Goal: Connect with others: Connect with other users

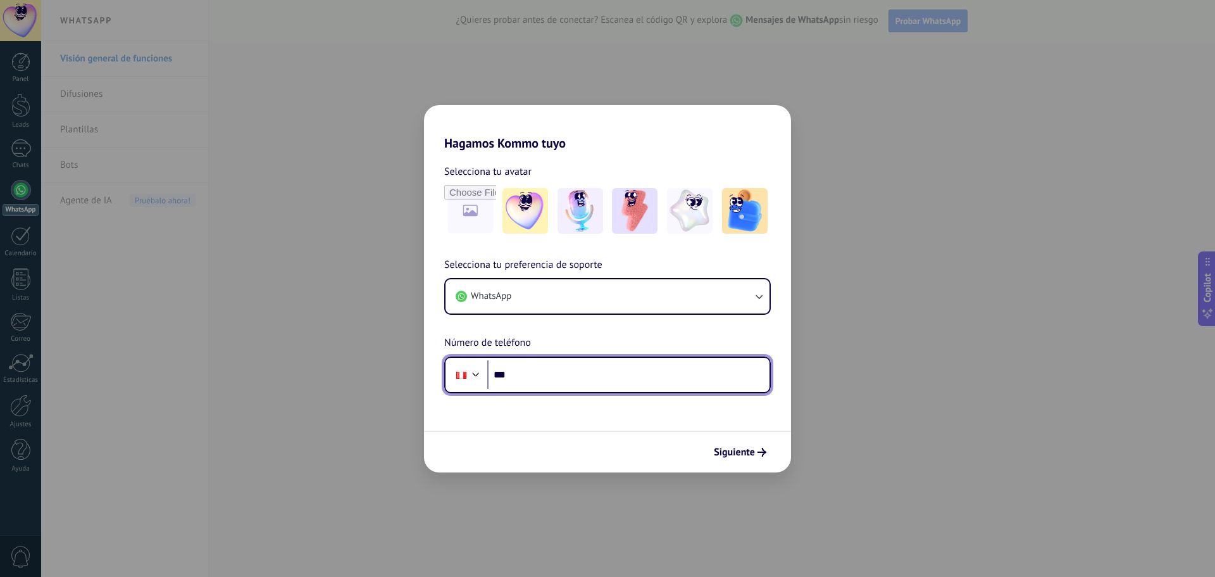
click at [539, 368] on input "***" at bounding box center [628, 374] width 282 height 29
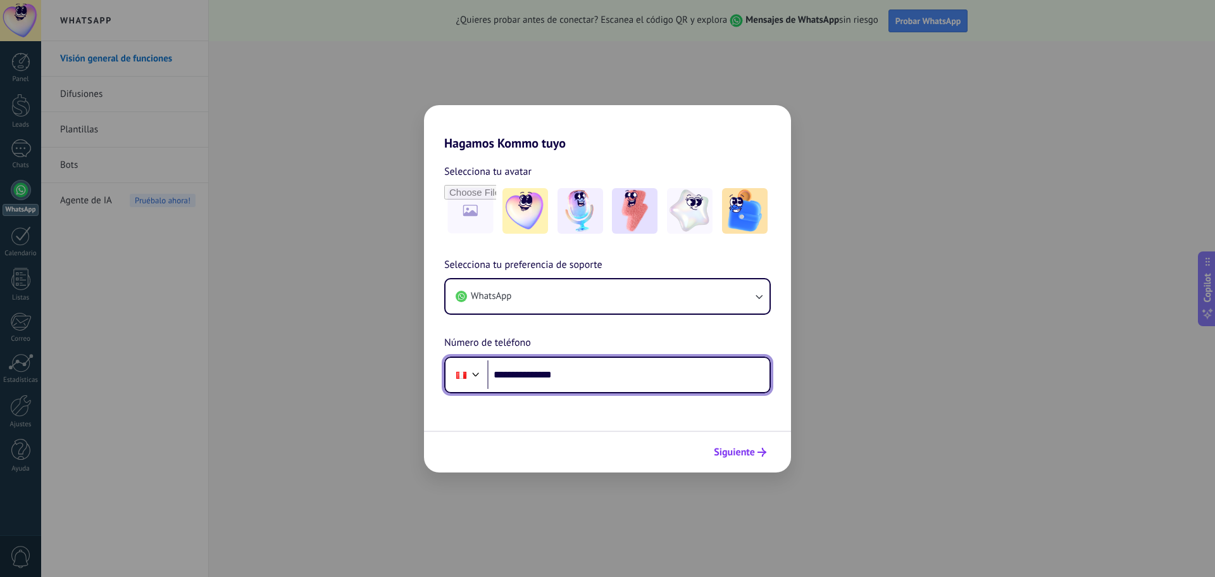
type input "**********"
click at [734, 448] on span "Siguiente" at bounding box center [734, 451] width 41 height 9
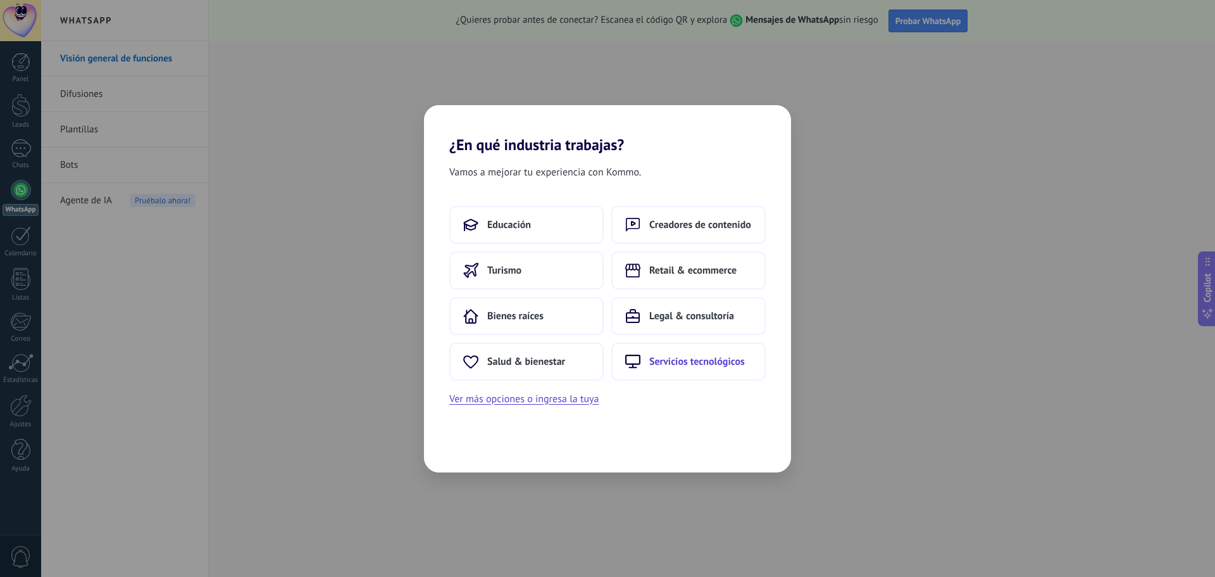
click at [676, 363] on span "Servicios tecnológicos" at bounding box center [697, 361] width 96 height 13
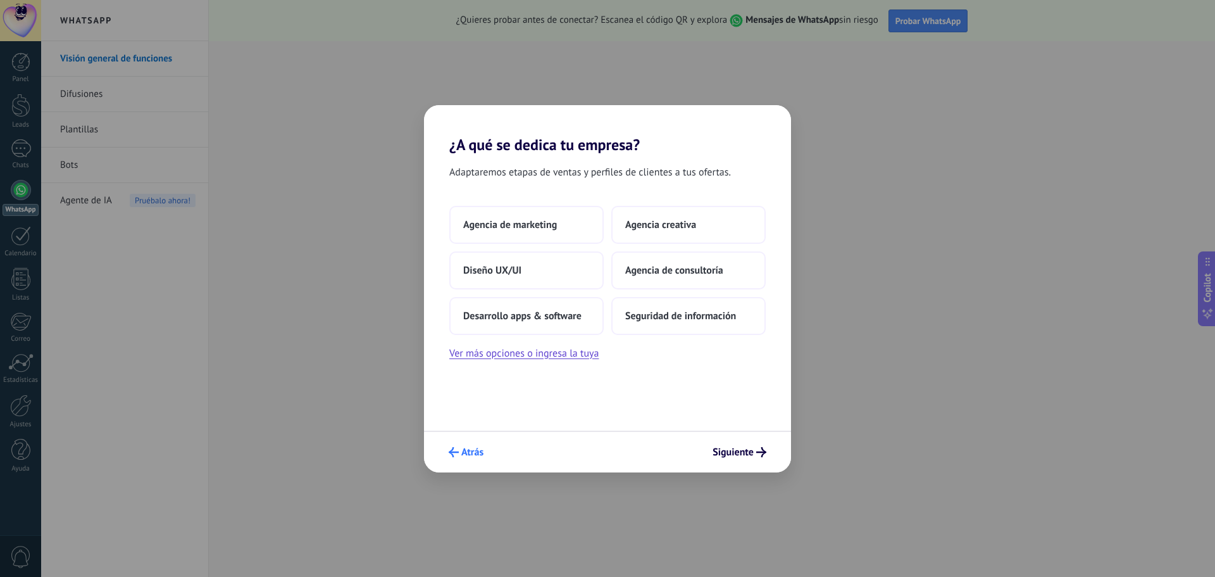
click at [460, 451] on span "Atrás" at bounding box center [466, 452] width 35 height 10
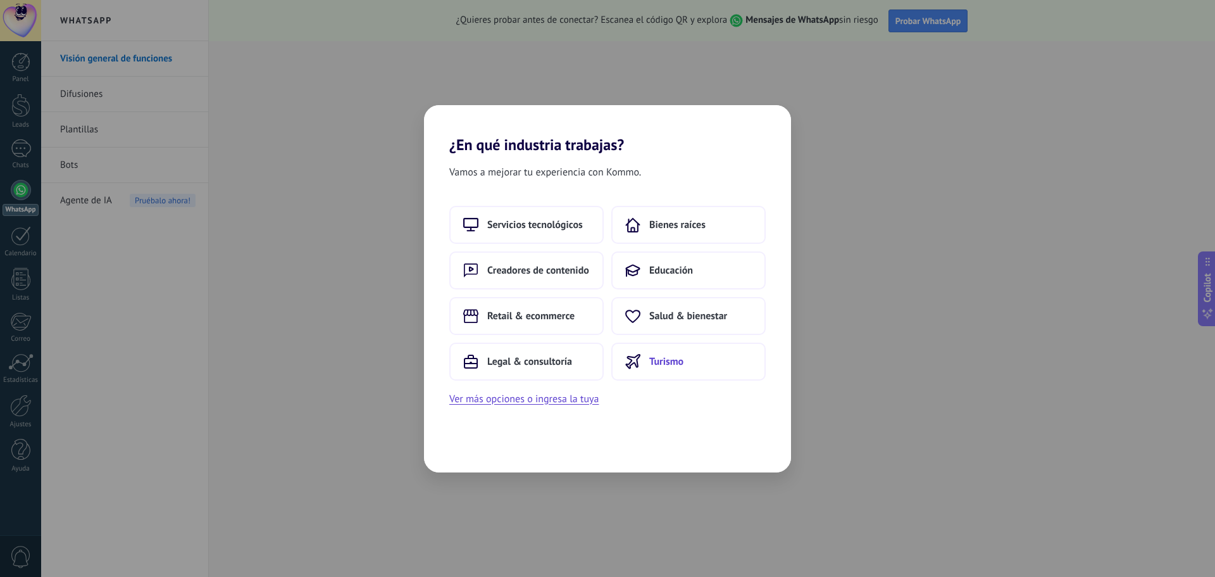
click at [652, 366] on span "Turismo" at bounding box center [666, 361] width 34 height 13
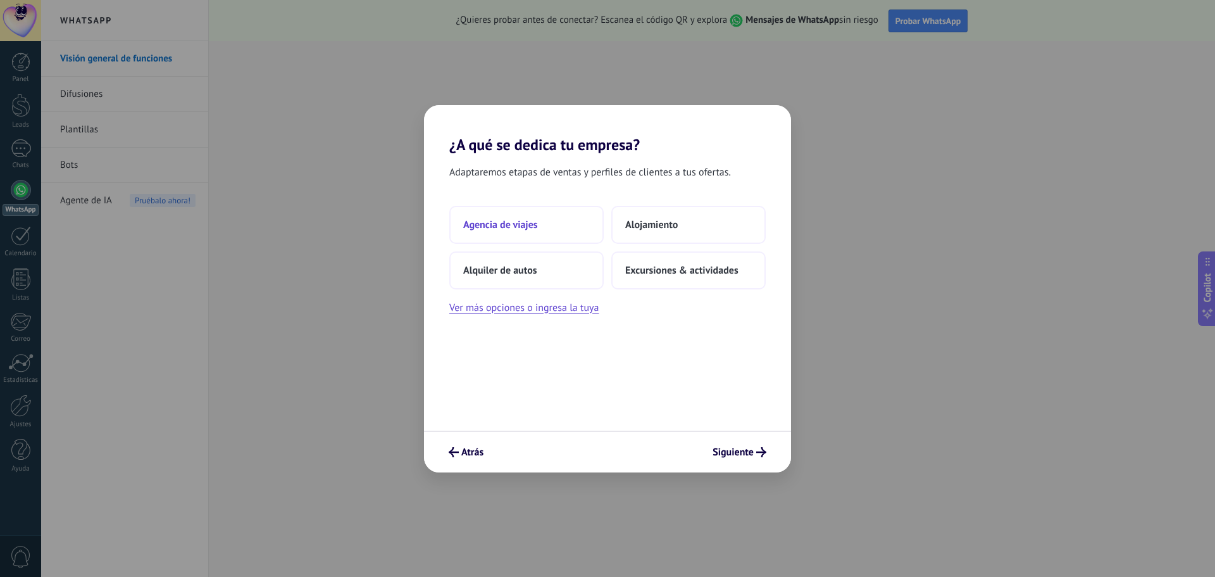
click at [560, 218] on button "Agencia de viajes" at bounding box center [526, 225] width 154 height 38
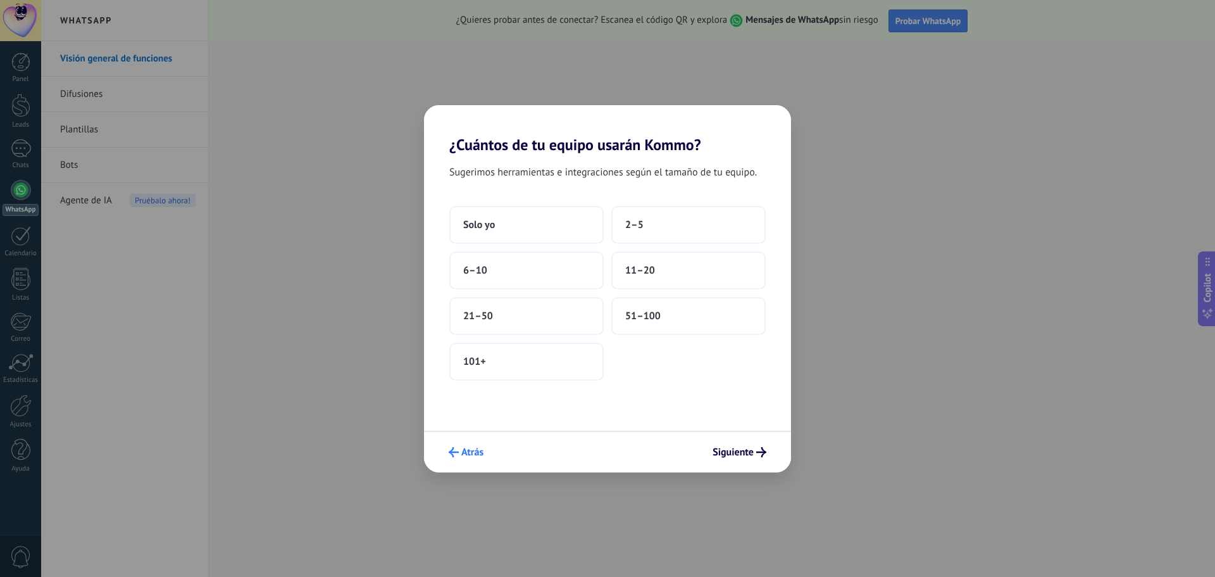
click at [467, 453] on span "Atrás" at bounding box center [472, 451] width 22 height 9
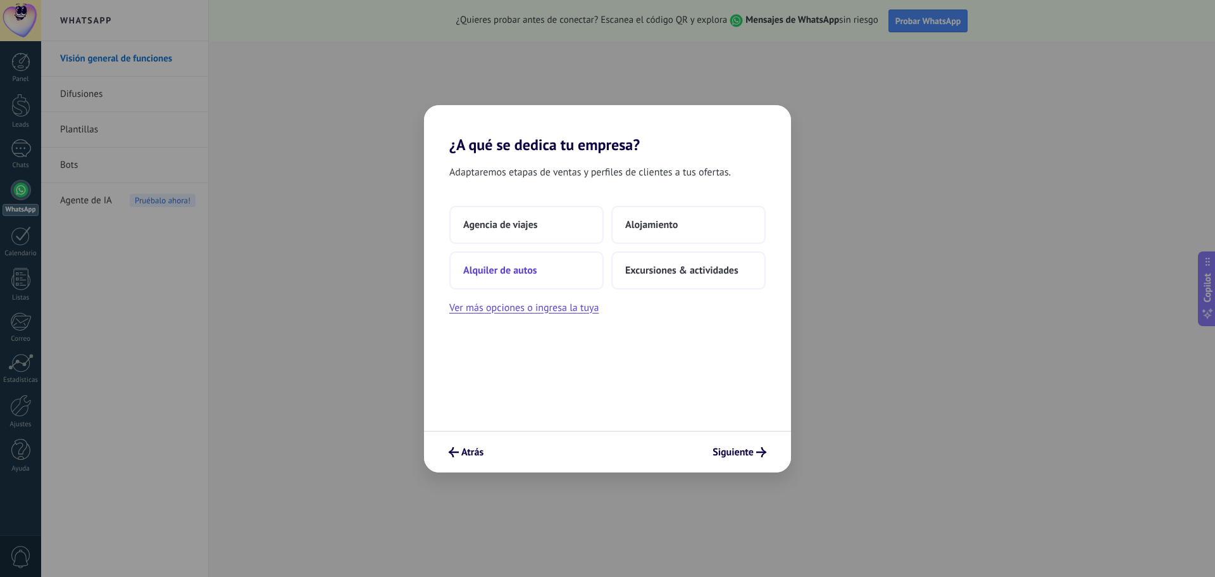
click at [524, 268] on span "Alquiler de autos" at bounding box center [500, 270] width 74 height 13
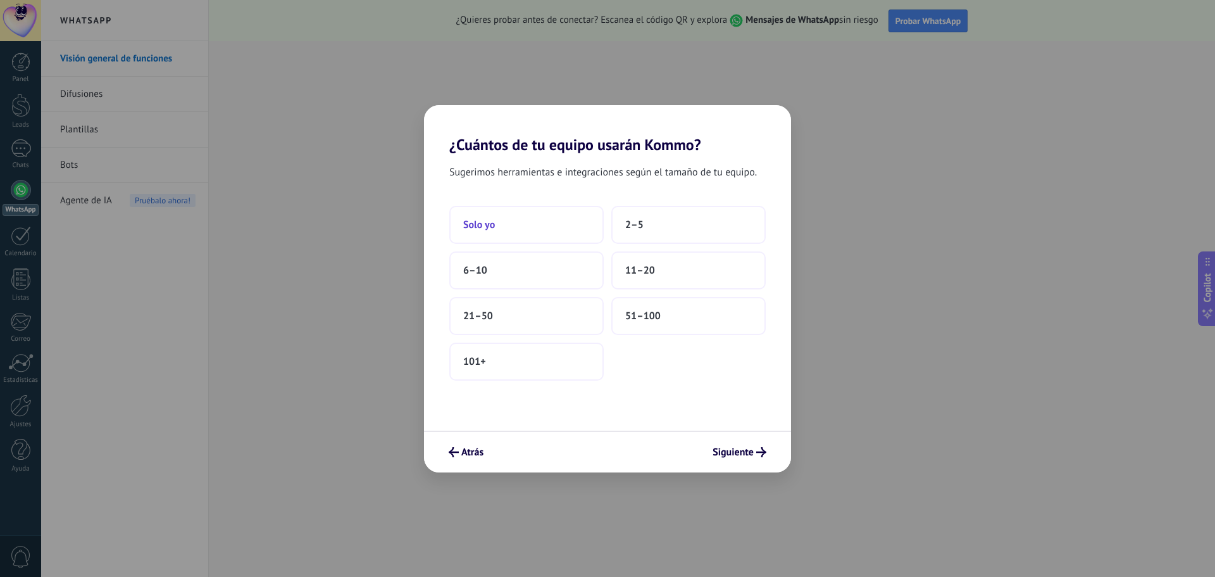
click at [563, 228] on button "Solo yo" at bounding box center [526, 225] width 154 height 38
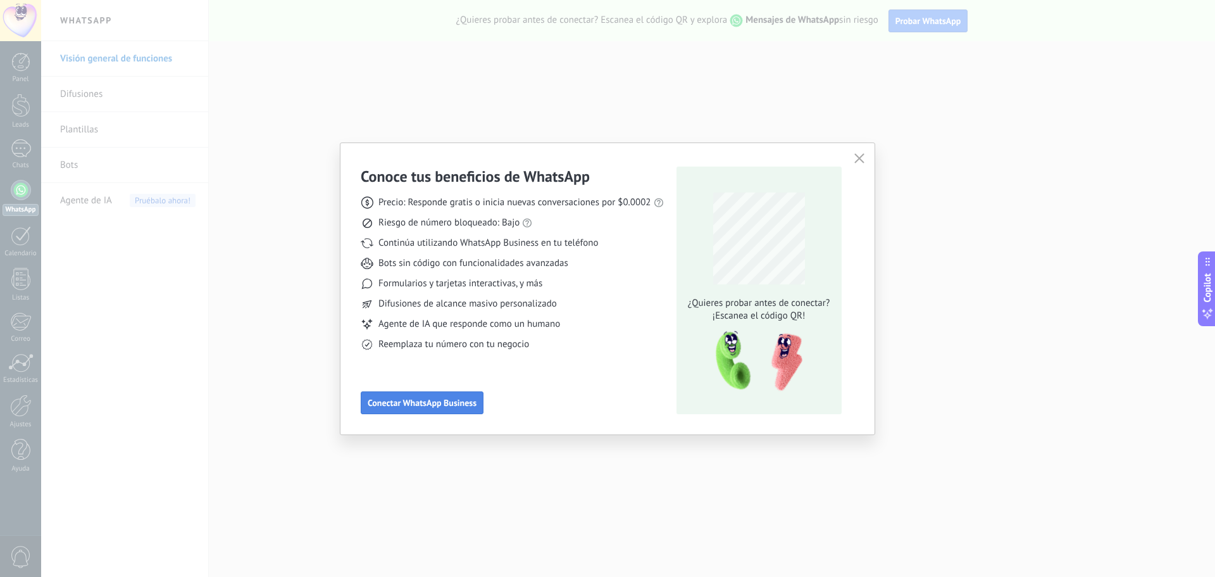
click at [427, 406] on span "Conectar WhatsApp Business" at bounding box center [422, 402] width 109 height 9
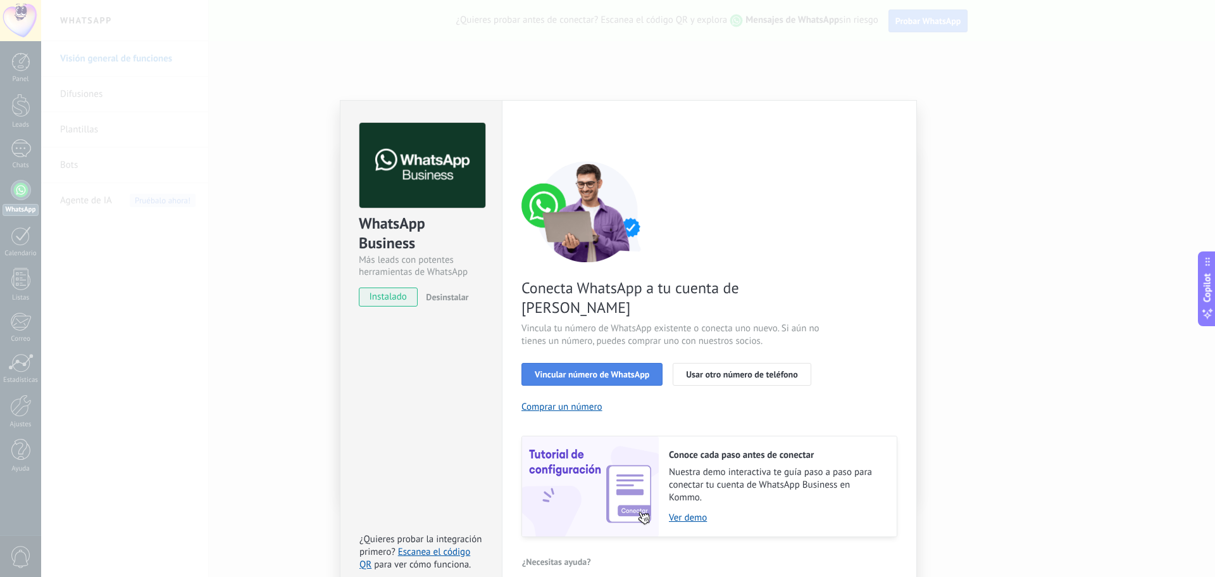
click at [582, 370] on span "Vincular número de WhatsApp" at bounding box center [592, 374] width 115 height 9
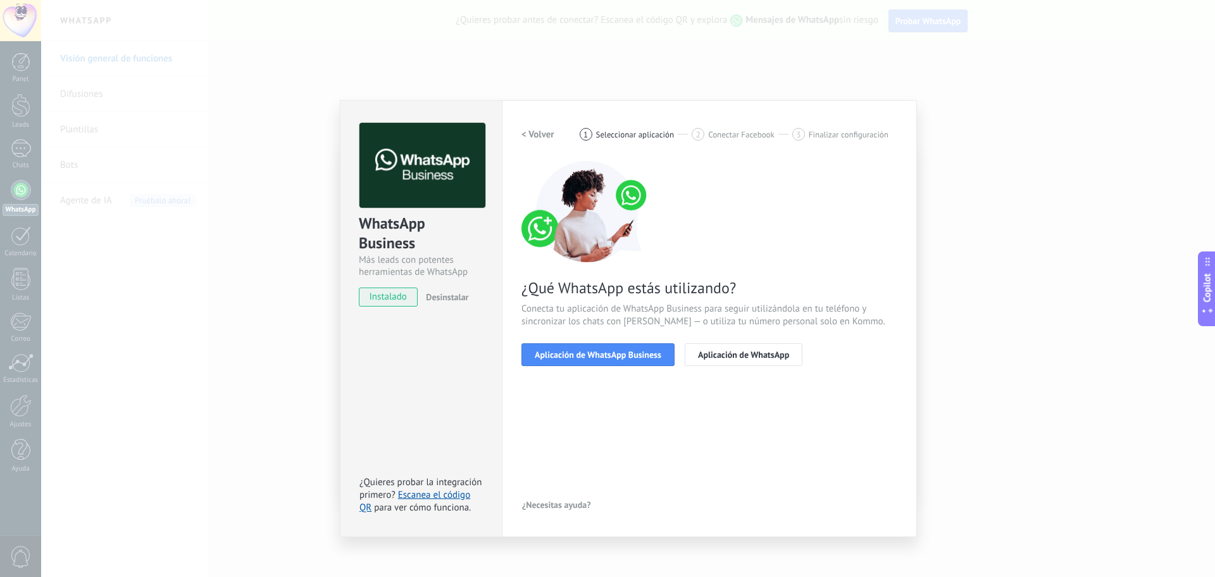
click at [585, 365] on div "< Volver 1 Seleccionar aplicación 2 Conectar Facebook 3 Finalizar configuración…" at bounding box center [710, 252] width 376 height 258
click at [589, 357] on span "Aplicación de WhatsApp Business" at bounding box center [598, 354] width 127 height 9
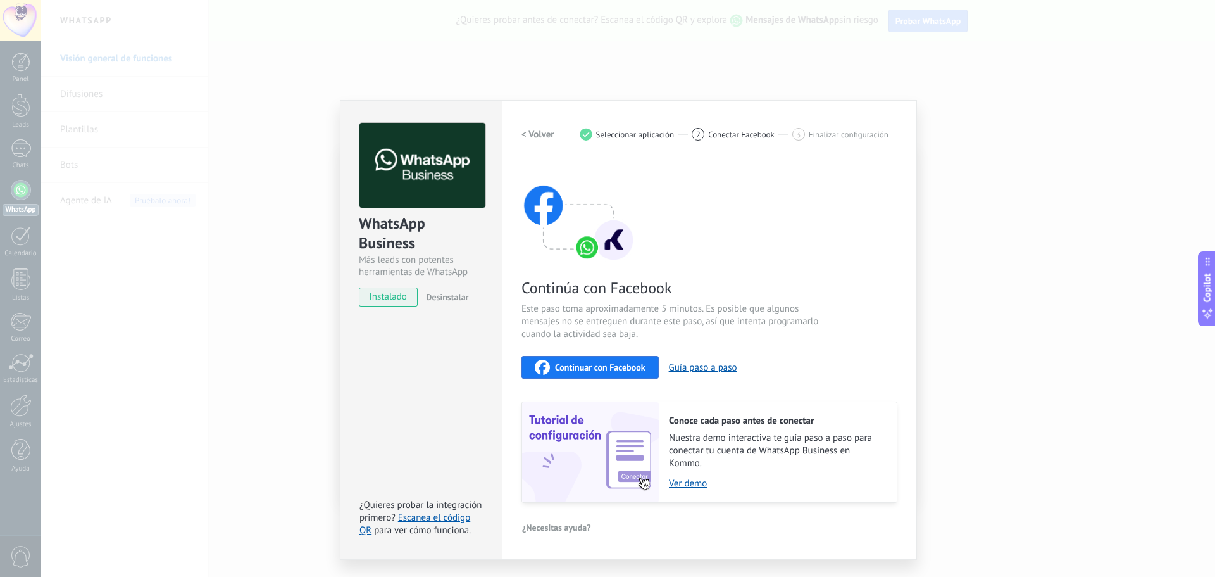
click at [603, 365] on span "Continuar con Facebook" at bounding box center [600, 367] width 91 height 9
click at [994, 146] on div "WhatsApp Business Más leads con potentes herramientas de WhatsApp instalado Des…" at bounding box center [628, 288] width 1174 height 577
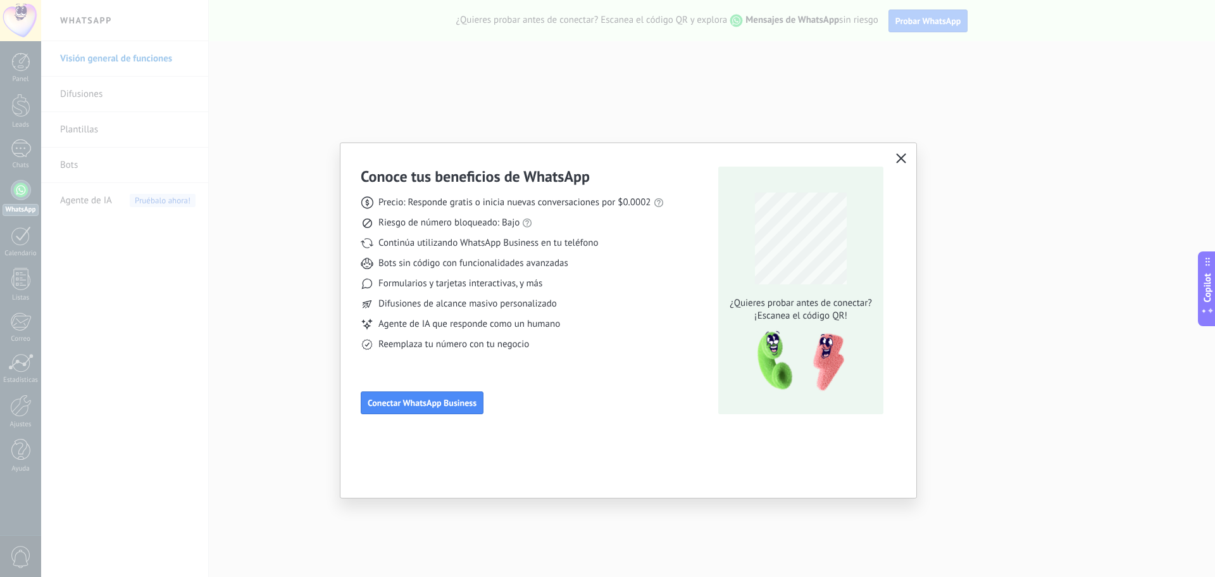
click at [1063, 341] on div "Conoce tus beneficios de WhatsApp Precio: Responde gratis o inicia nuevas conve…" at bounding box center [607, 288] width 1215 height 577
click at [899, 159] on icon "button" at bounding box center [901, 158] width 10 height 10
